Goal: Task Accomplishment & Management: Use online tool/utility

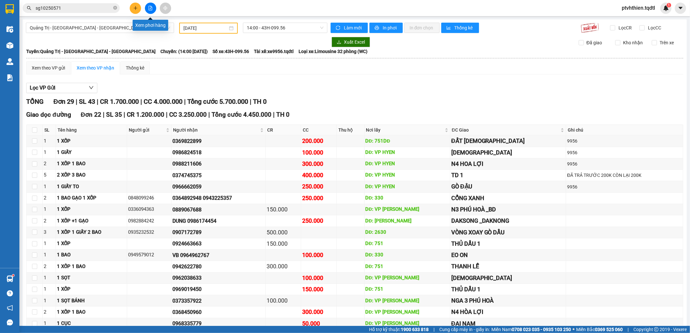
click at [151, 11] on button at bounding box center [150, 8] width 11 height 11
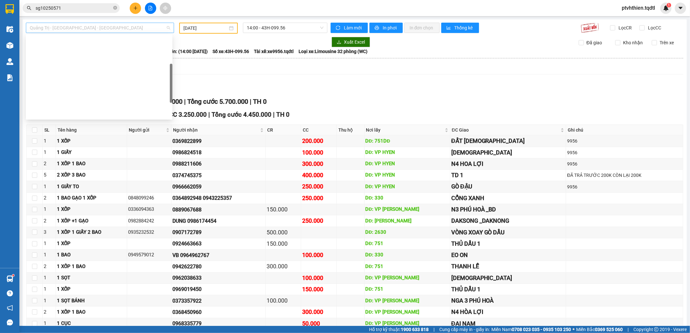
click at [140, 30] on span "Quảng Trị - [GEOGRAPHIC_DATA] - [GEOGRAPHIC_DATA]" at bounding box center [100, 28] width 140 height 10
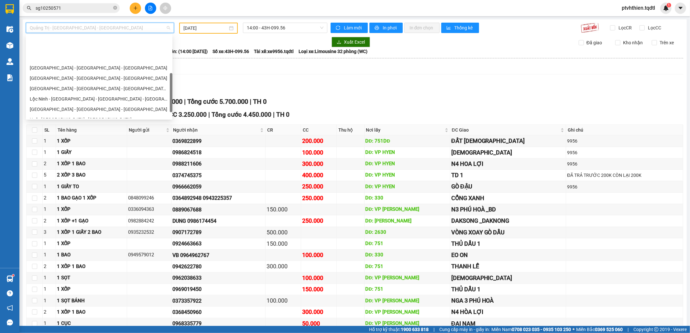
scroll to position [115, 0]
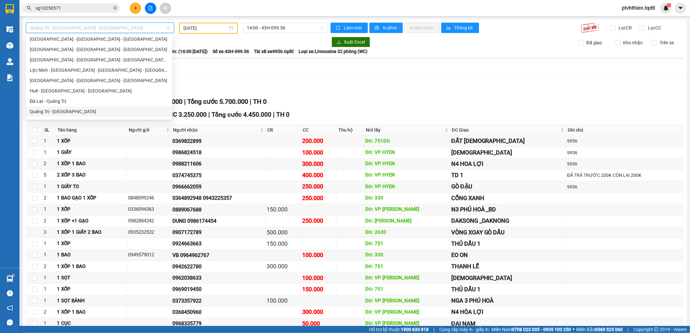
click at [55, 113] on div "Quảng Trị - [GEOGRAPHIC_DATA]" at bounding box center [99, 111] width 139 height 7
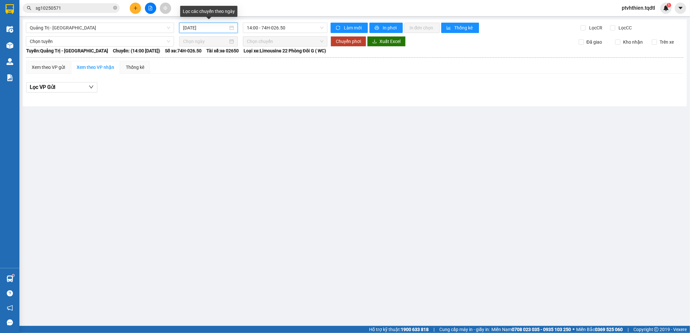
click at [201, 26] on input "[DATE]" at bounding box center [205, 27] width 45 height 7
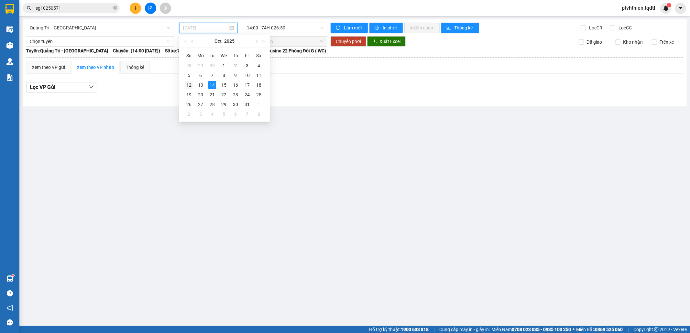
click at [191, 84] on div "12" at bounding box center [189, 85] width 8 height 8
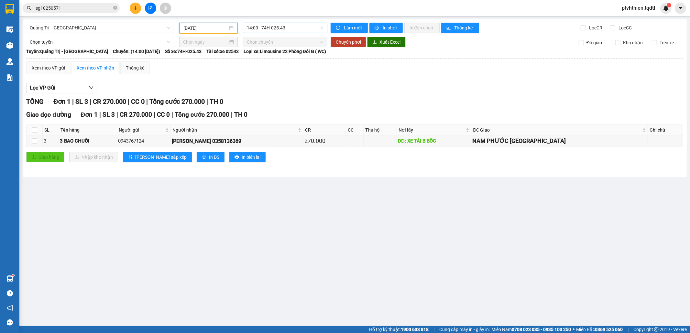
click at [293, 28] on span "14:00 - 74H-025.43" at bounding box center [285, 28] width 76 height 10
click at [269, 164] on div "Giao dọc đường Đơn 1 | SL 3 | CR 270.000 | CC 0 | Tổng cước 270.000 | TH 0 SL T…" at bounding box center [354, 138] width 657 height 57
click at [211, 26] on input "[DATE]" at bounding box center [205, 28] width 44 height 7
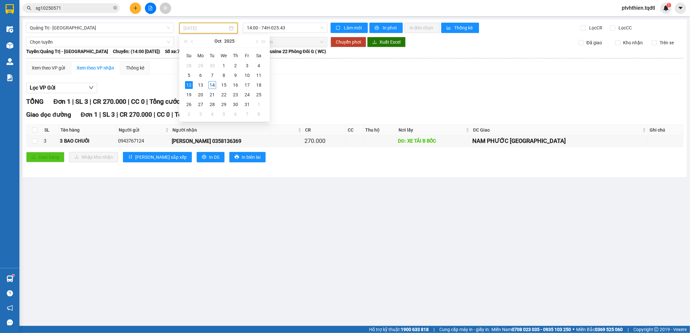
type input "[DATE]"
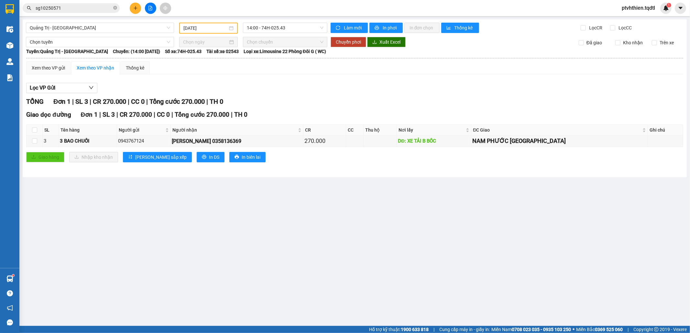
click at [105, 193] on main "Quảng Trị - [GEOGRAPHIC_DATA] [DATE] 14:00 - 74H-025.43 Làm mới In phơi In đơn …" at bounding box center [345, 163] width 690 height 326
click at [141, 23] on span "Quảng Trị - [GEOGRAPHIC_DATA]" at bounding box center [100, 28] width 140 height 10
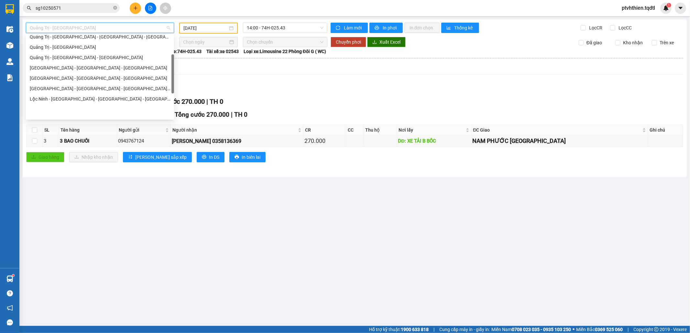
scroll to position [58, 0]
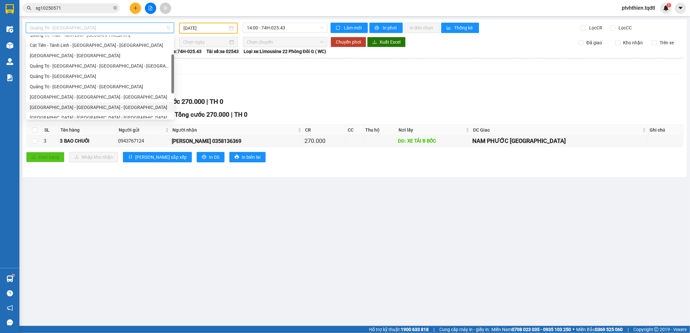
click at [75, 104] on div "[GEOGRAPHIC_DATA] - [GEOGRAPHIC_DATA] - [GEOGRAPHIC_DATA]" at bounding box center [100, 107] width 140 height 7
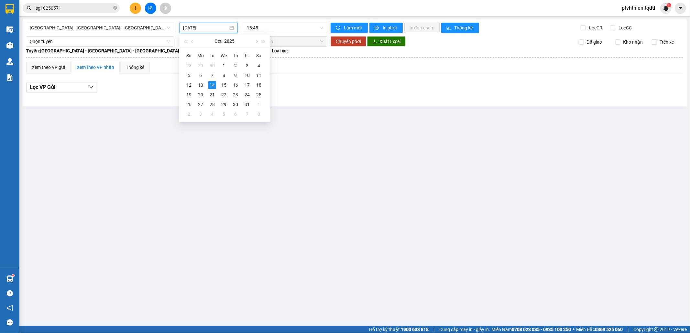
click at [208, 27] on input "[DATE]" at bounding box center [205, 27] width 45 height 7
click at [188, 87] on div "12" at bounding box center [189, 85] width 8 height 8
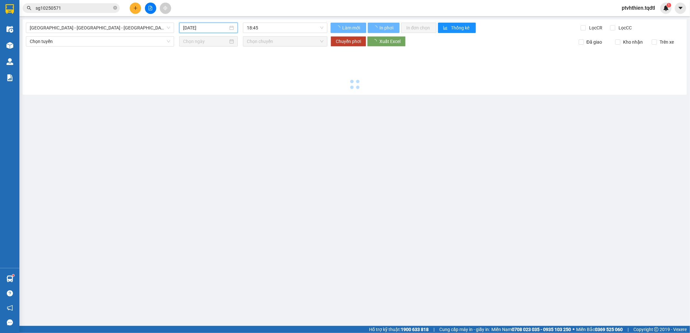
type input "[DATE]"
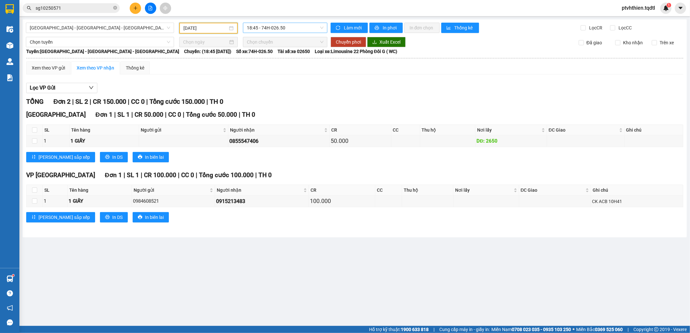
click at [303, 31] on span "18:45 - 74H-026.50" at bounding box center [285, 28] width 76 height 10
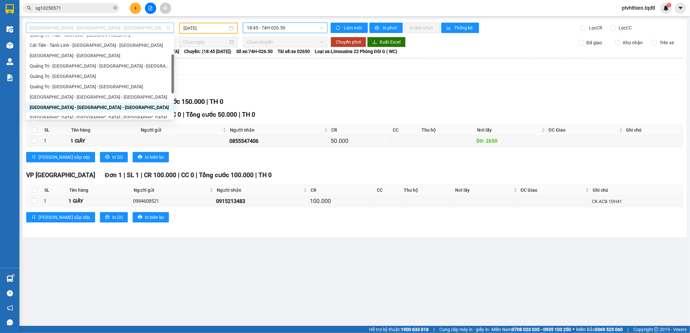
click at [135, 32] on span "[GEOGRAPHIC_DATA] - [GEOGRAPHIC_DATA] - [GEOGRAPHIC_DATA]" at bounding box center [100, 28] width 140 height 10
click at [80, 95] on div "[GEOGRAPHIC_DATA] - [GEOGRAPHIC_DATA] - [GEOGRAPHIC_DATA]" at bounding box center [100, 96] width 140 height 7
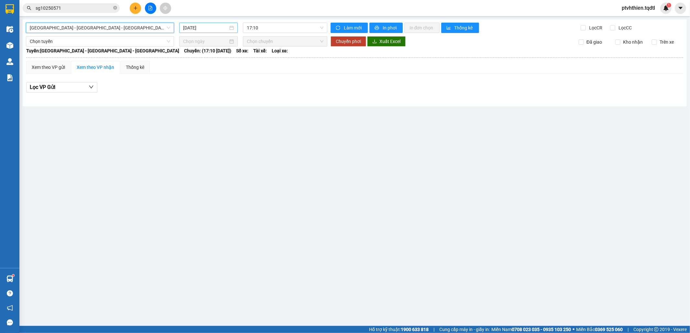
click at [211, 26] on input "[DATE]" at bounding box center [205, 27] width 45 height 7
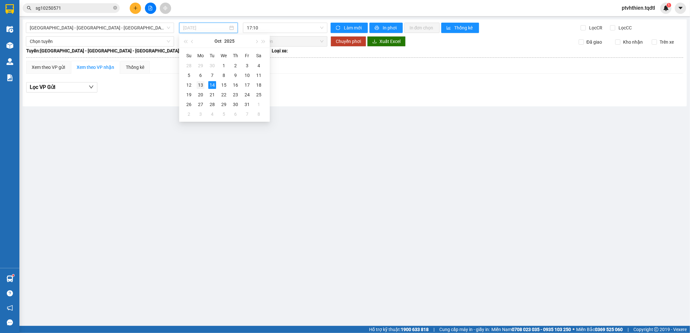
click at [203, 84] on div "13" at bounding box center [201, 85] width 8 height 8
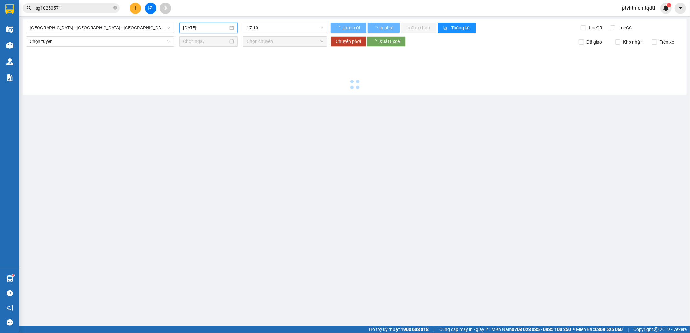
type input "[DATE]"
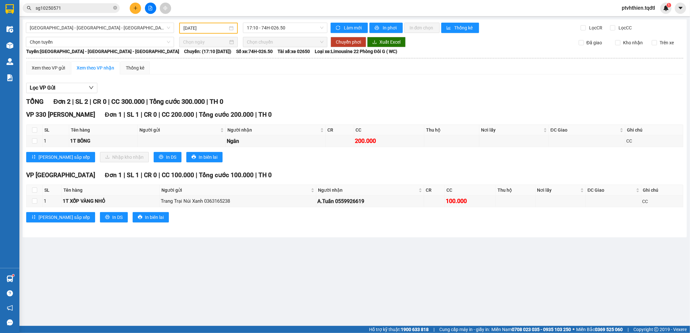
click at [326, 103] on div "TỔNG Đơn 2 | SL 2 | CR 0 | CC 300.000 | Tổng cước 300.000 | TH 0" at bounding box center [354, 102] width 657 height 10
click at [116, 28] on span "[GEOGRAPHIC_DATA] - [GEOGRAPHIC_DATA] - [GEOGRAPHIC_DATA]" at bounding box center [100, 28] width 140 height 10
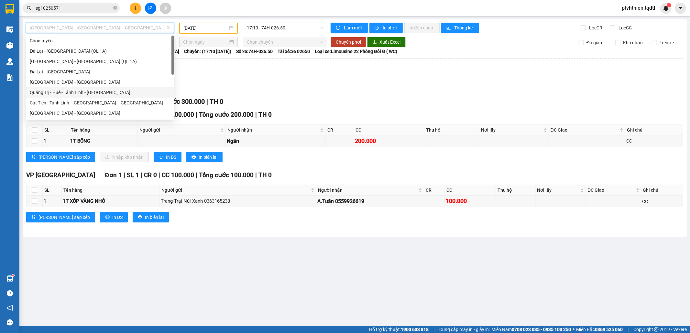
click at [94, 91] on div "Quảng Trị - Huế - Tánh Linh - [GEOGRAPHIC_DATA]" at bounding box center [100, 92] width 140 height 7
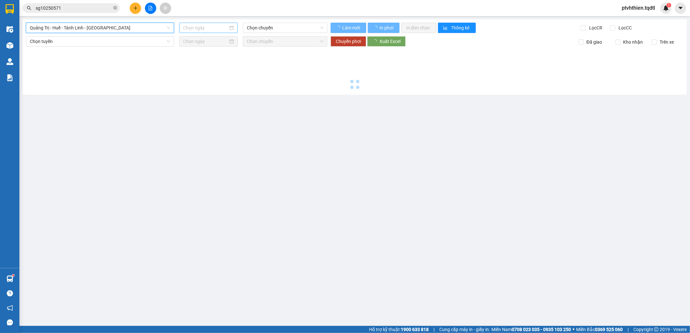
click at [203, 30] on input at bounding box center [205, 27] width 45 height 7
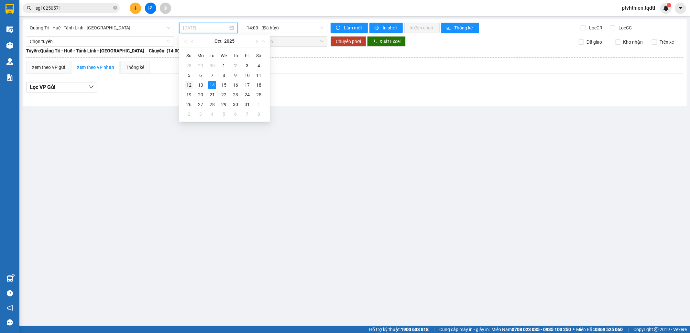
click at [189, 86] on div "12" at bounding box center [189, 85] width 8 height 8
type input "[DATE]"
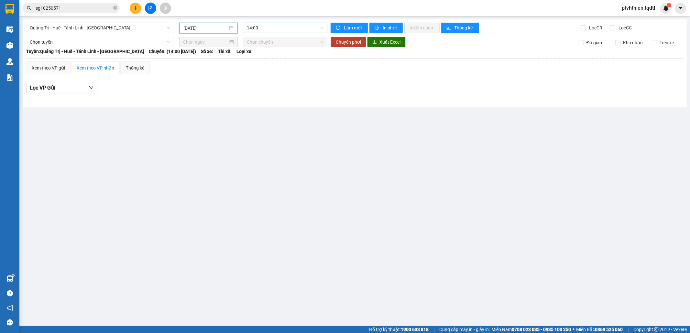
click at [287, 32] on span "14:00" at bounding box center [285, 28] width 76 height 10
click at [278, 61] on div "14:01 - 74H-026.85" at bounding box center [272, 61] width 50 height 7
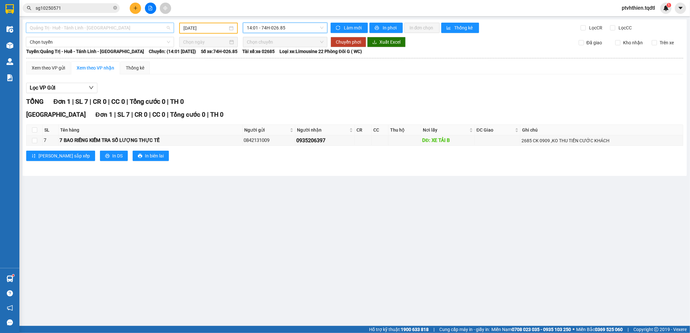
click at [130, 32] on span "Quảng Trị - Huế - Tánh Linh - [GEOGRAPHIC_DATA]" at bounding box center [100, 28] width 140 height 10
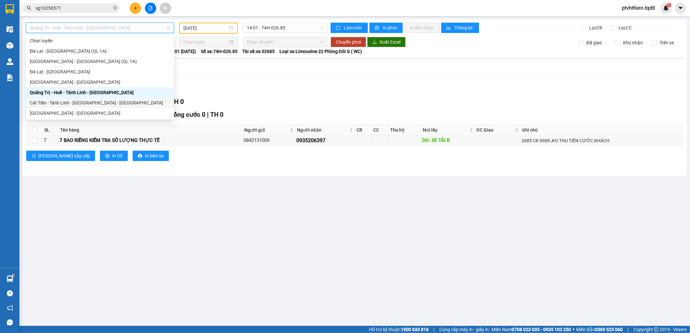
click at [77, 103] on div "Cát Tiên - Tánh Linh - [GEOGRAPHIC_DATA] - [GEOGRAPHIC_DATA]" at bounding box center [100, 102] width 140 height 7
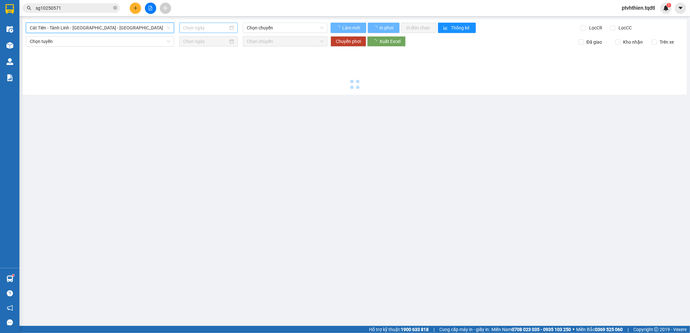
click at [209, 29] on input at bounding box center [205, 27] width 45 height 7
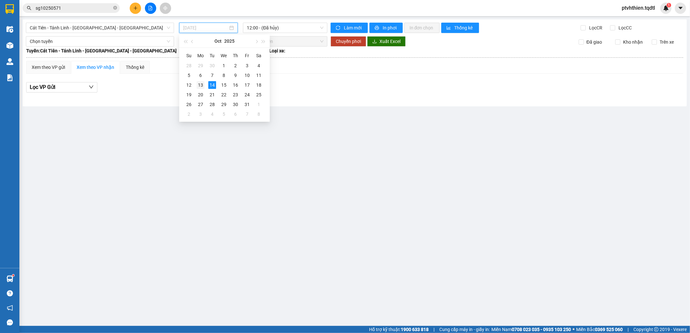
click at [198, 86] on div "13" at bounding box center [201, 85] width 8 height 8
type input "[DATE]"
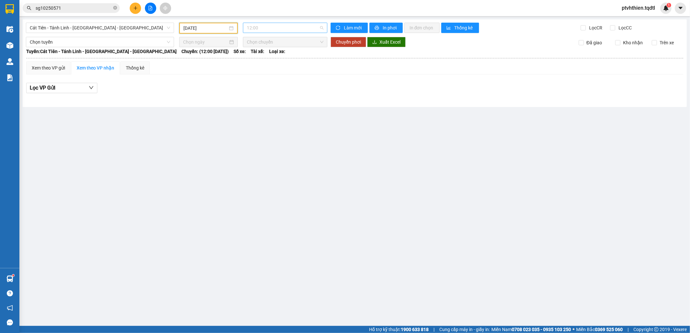
click at [286, 31] on span "12:00" at bounding box center [285, 28] width 76 height 10
click at [281, 61] on div "12:01 - 74H-026.85" at bounding box center [272, 61] width 50 height 7
